Goal: Find specific page/section: Find specific page/section

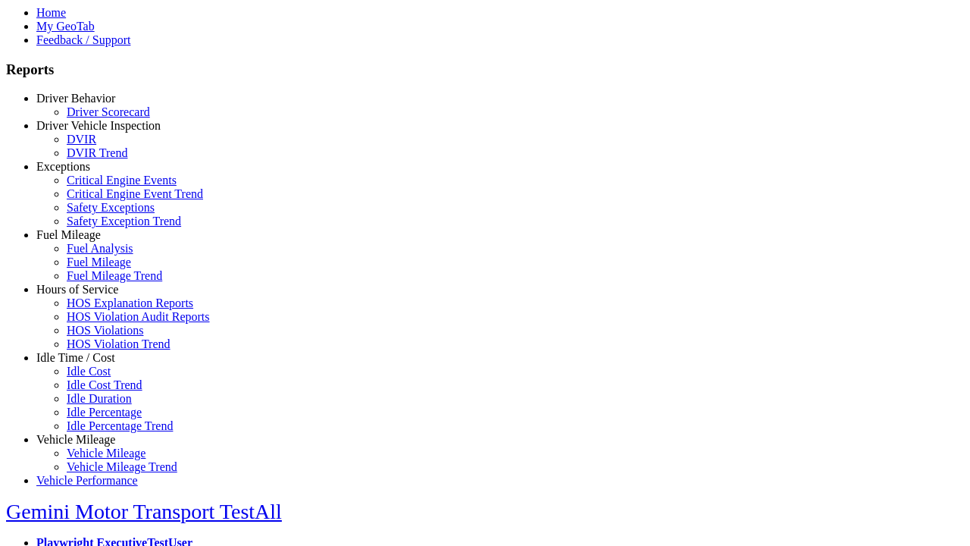
click at [87, 296] on link "Hours of Service" at bounding box center [77, 289] width 82 height 13
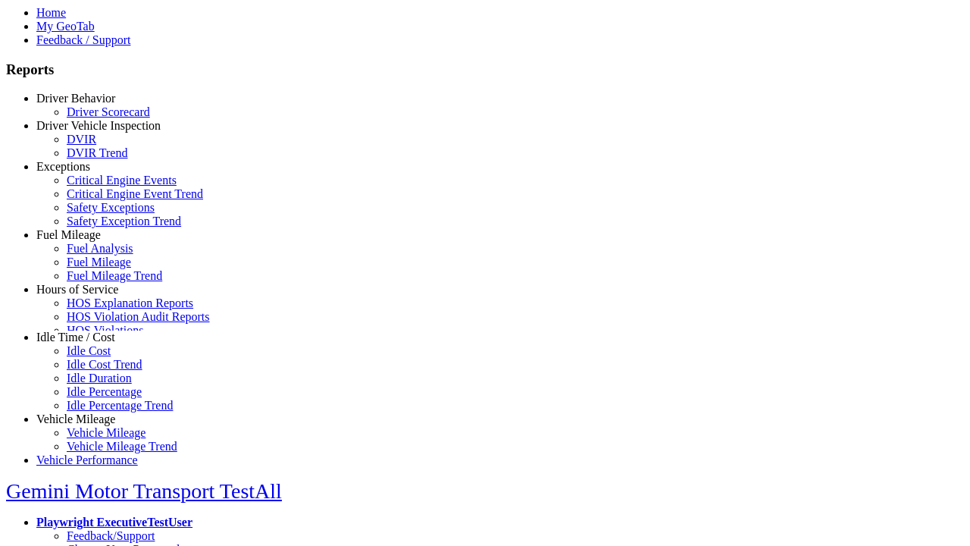
click at [99, 309] on link "HOS Explanation Reports" at bounding box center [130, 302] width 127 height 13
